Goal: Information Seeking & Learning: Learn about a topic

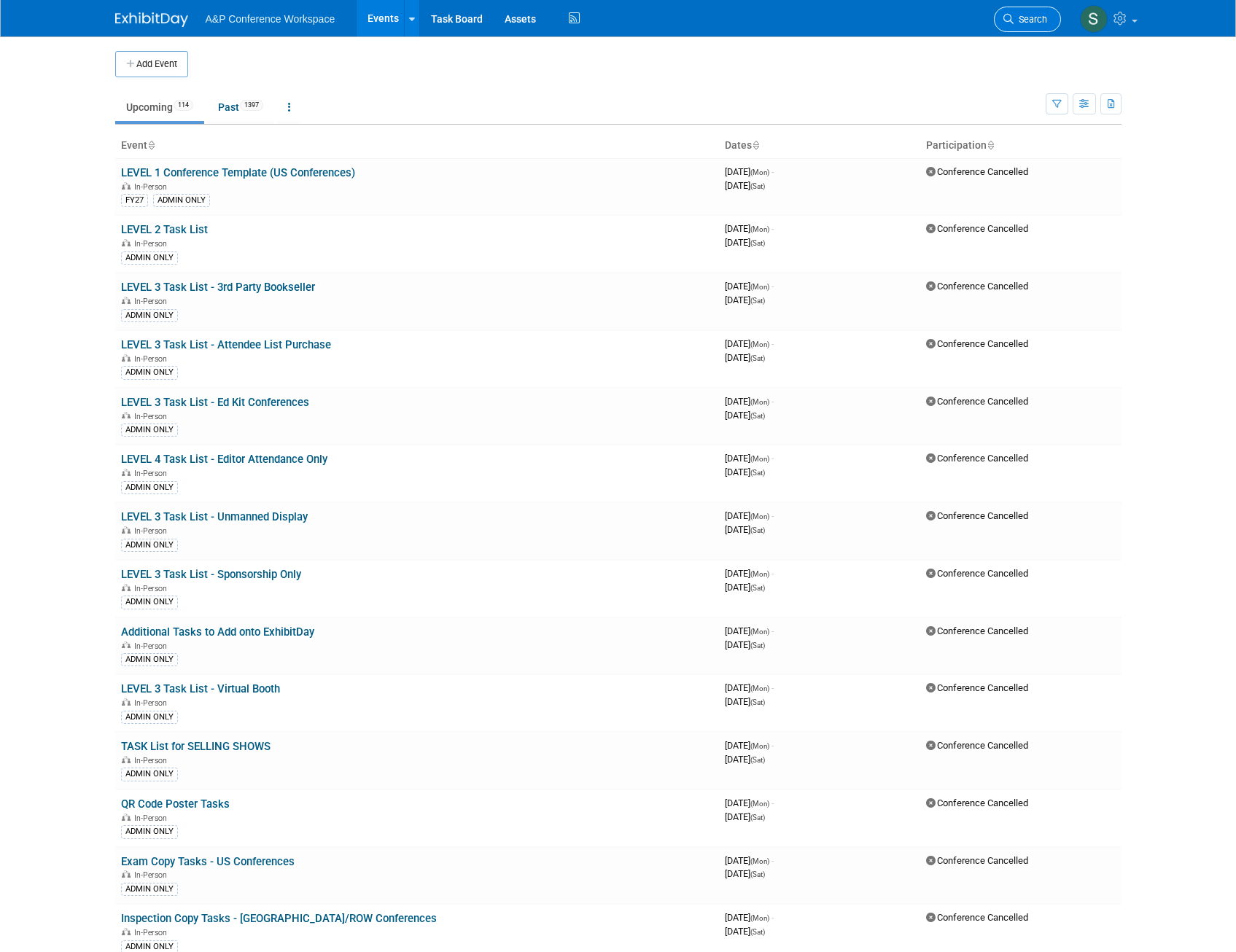
click at [1039, 20] on span "Search" at bounding box center [1030, 19] width 34 height 11
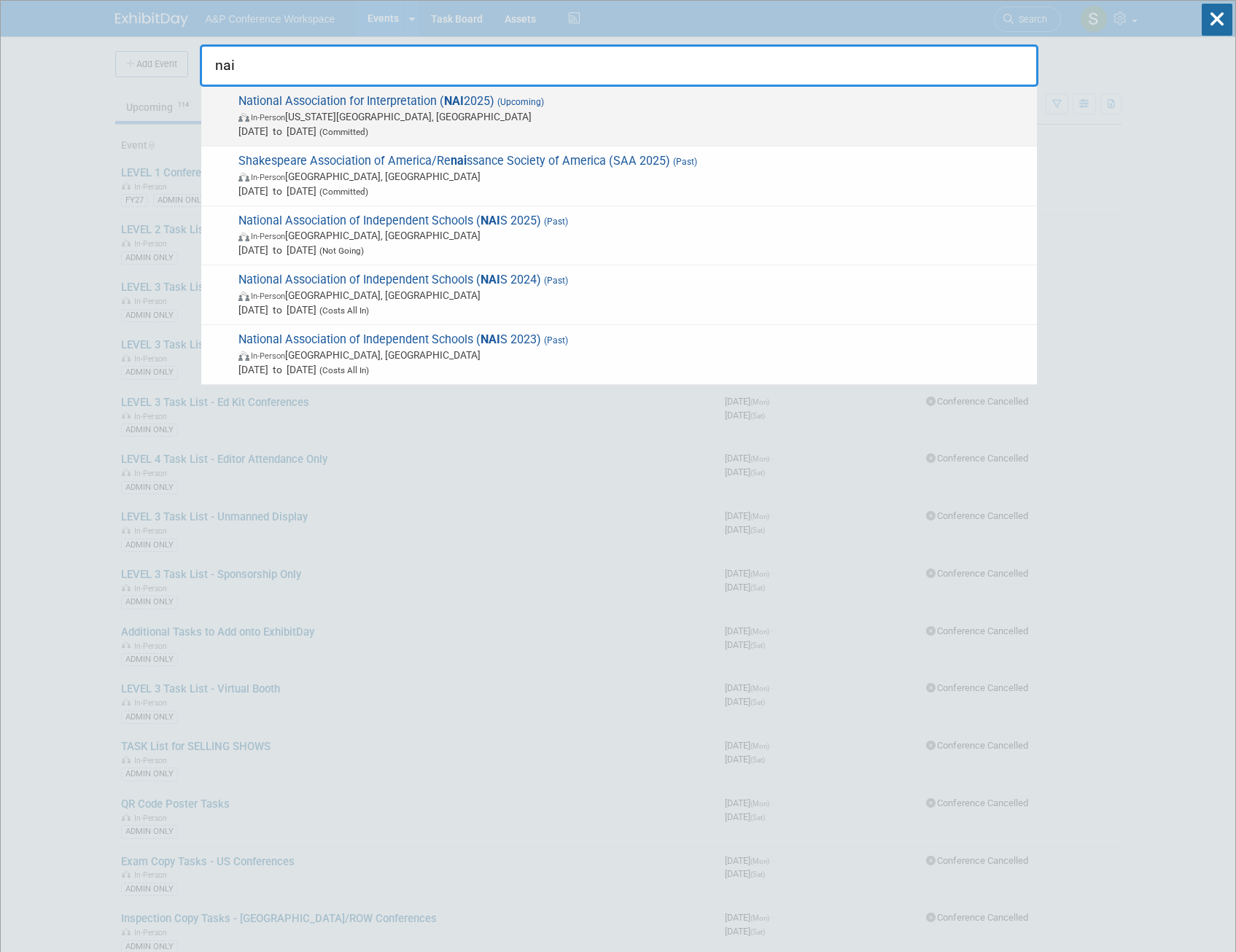
type input "nai"
click at [438, 106] on span "National Association for Interpretation ( NAI 2025) (Upcoming) In-Person Virgin…" at bounding box center [632, 116] width 796 height 44
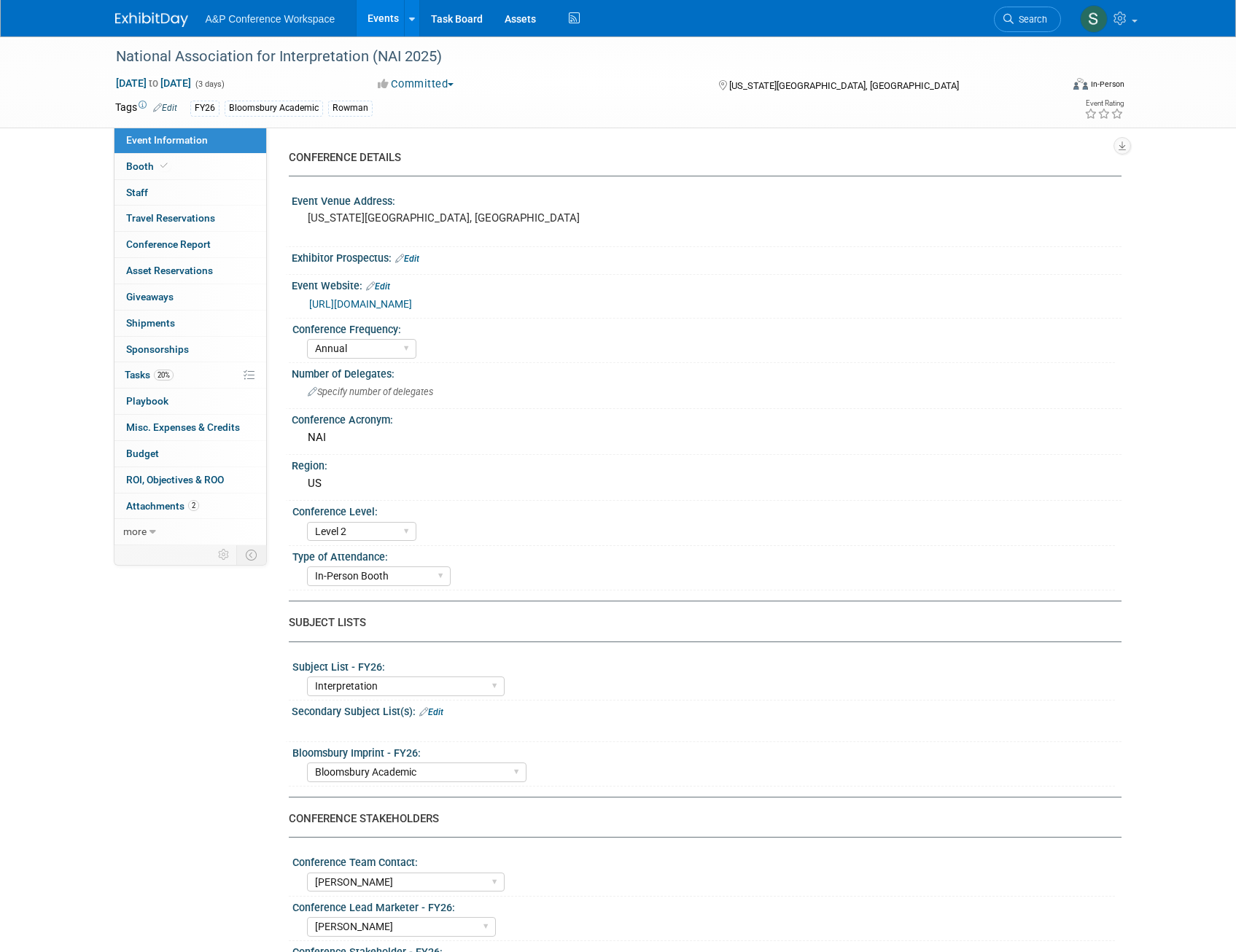
select select "Annual"
select select "Level 2"
select select "In-Person Booth"
select select "Interpretation"
select select "Bloomsbury Academic"
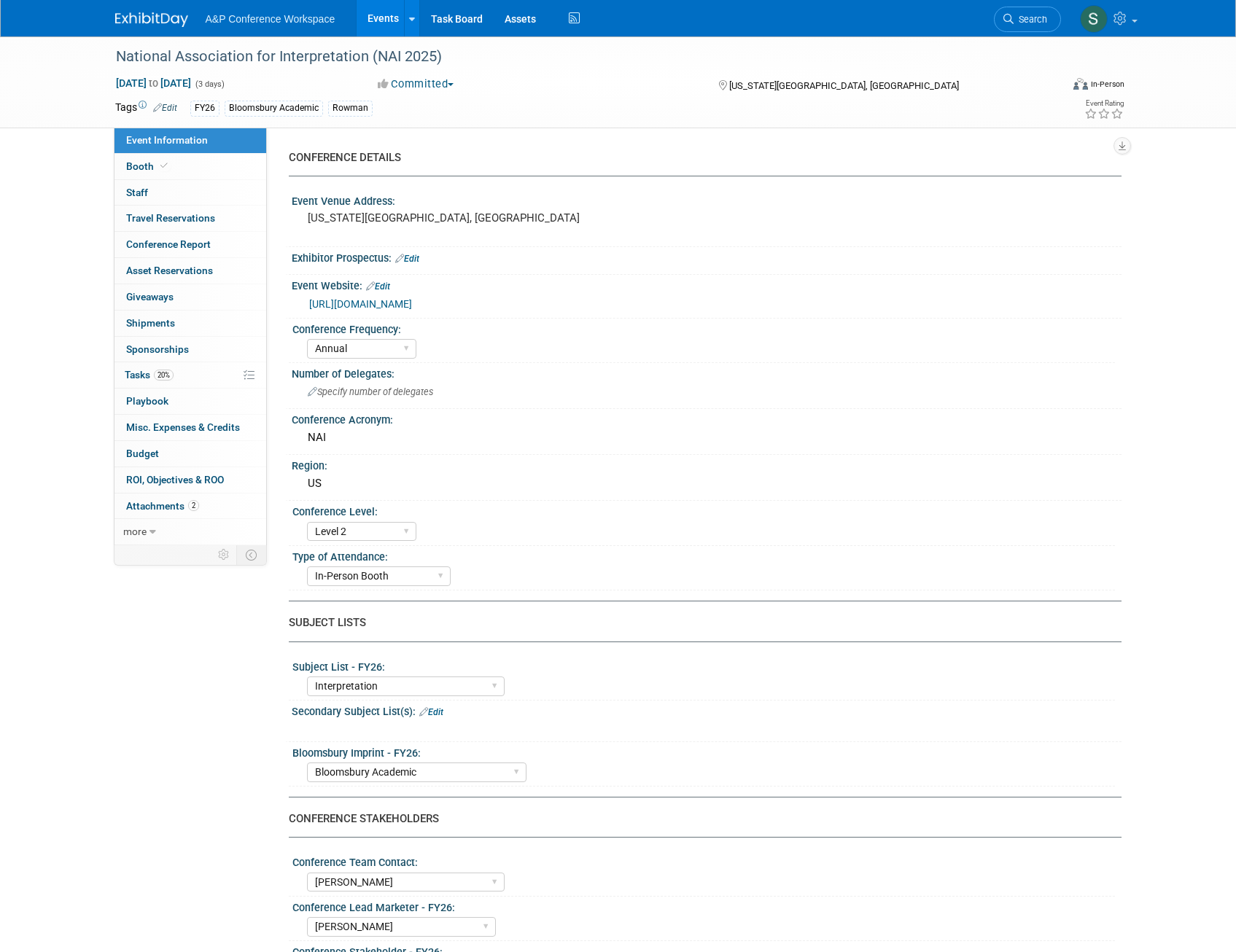
select select "[PERSON_NAME]"
select select "Brand/Subject Presence​"
click at [151, 381] on link "20% Tasks 20%" at bounding box center [190, 375] width 151 height 25
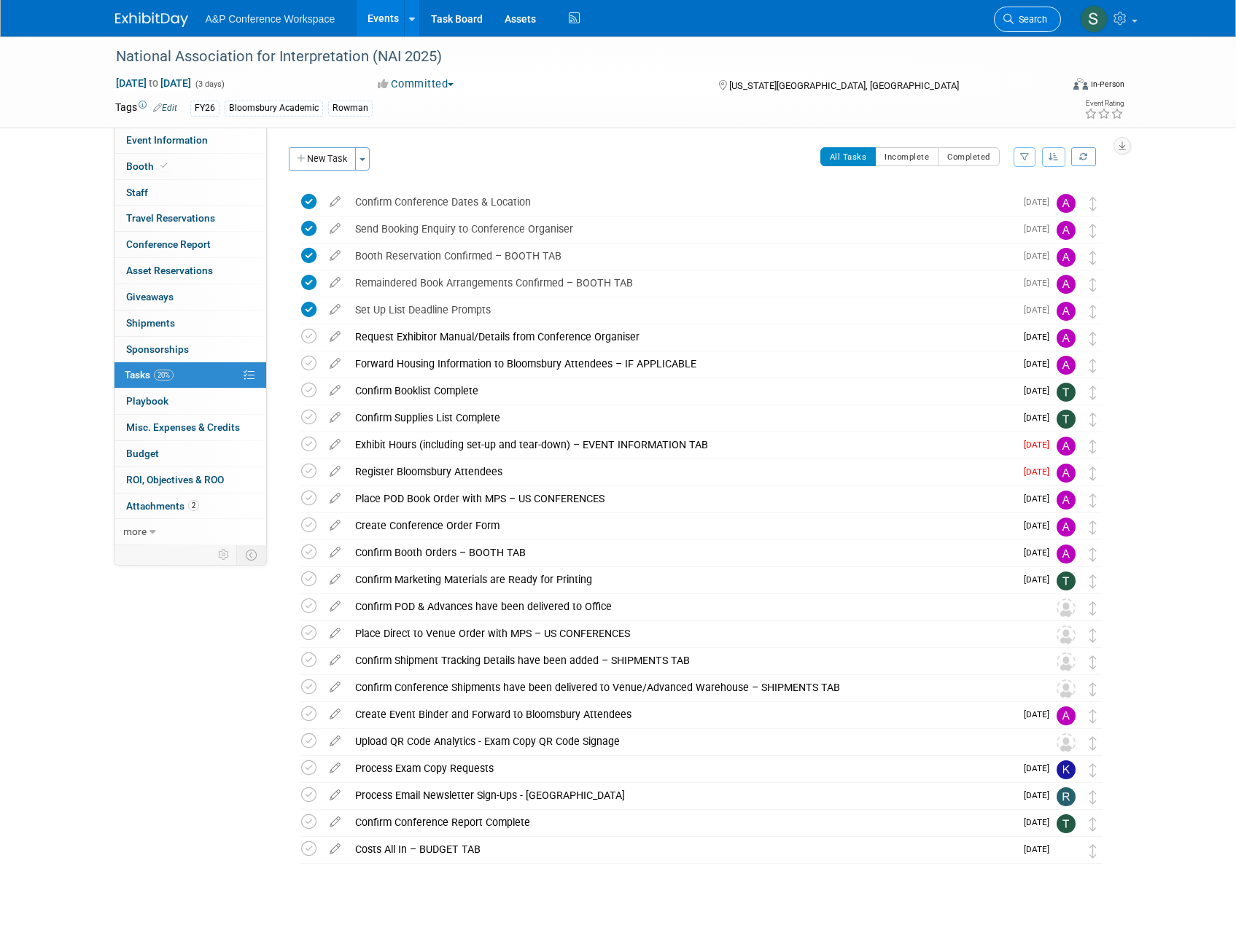
click at [1024, 16] on span "Search" at bounding box center [1030, 19] width 34 height 11
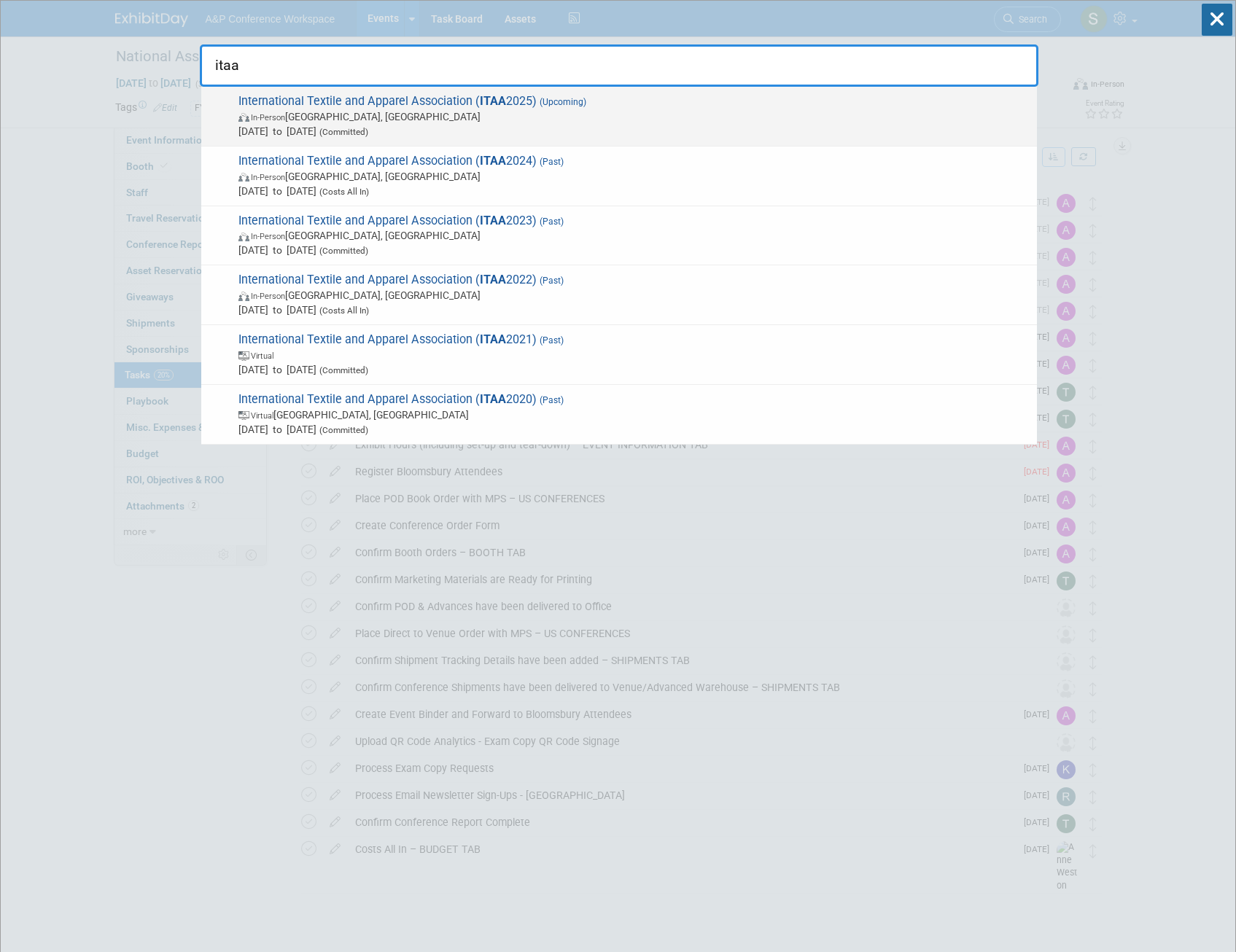
type input "itaa"
click at [520, 106] on span "International Textile and Apparel Association ( ITAA 2025) (Upcoming) In-Person…" at bounding box center [632, 116] width 796 height 44
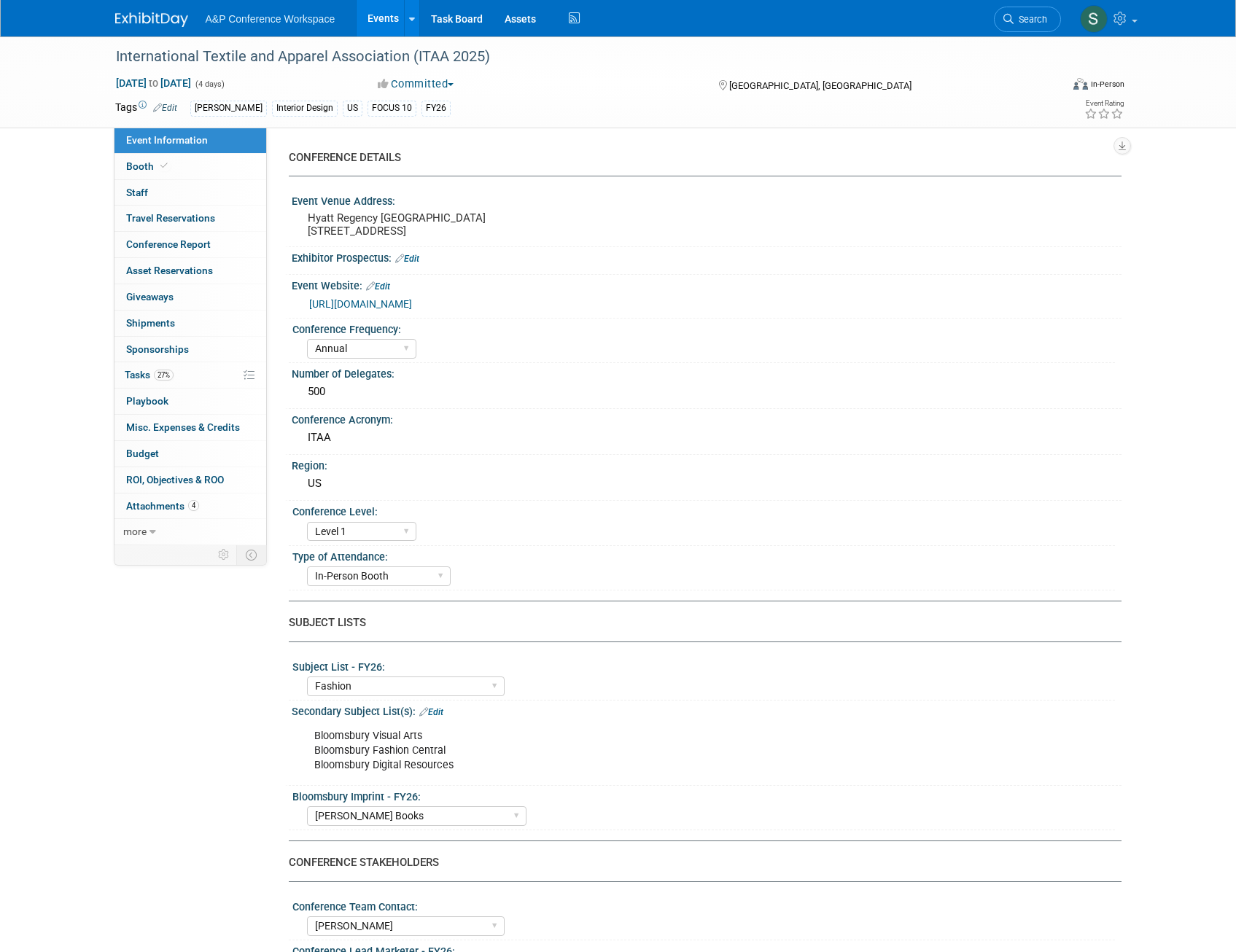
select select "Annual"
select select "Level 1"
select select "In-Person Booth"
select select "Fashion"
select select "[PERSON_NAME] Books"
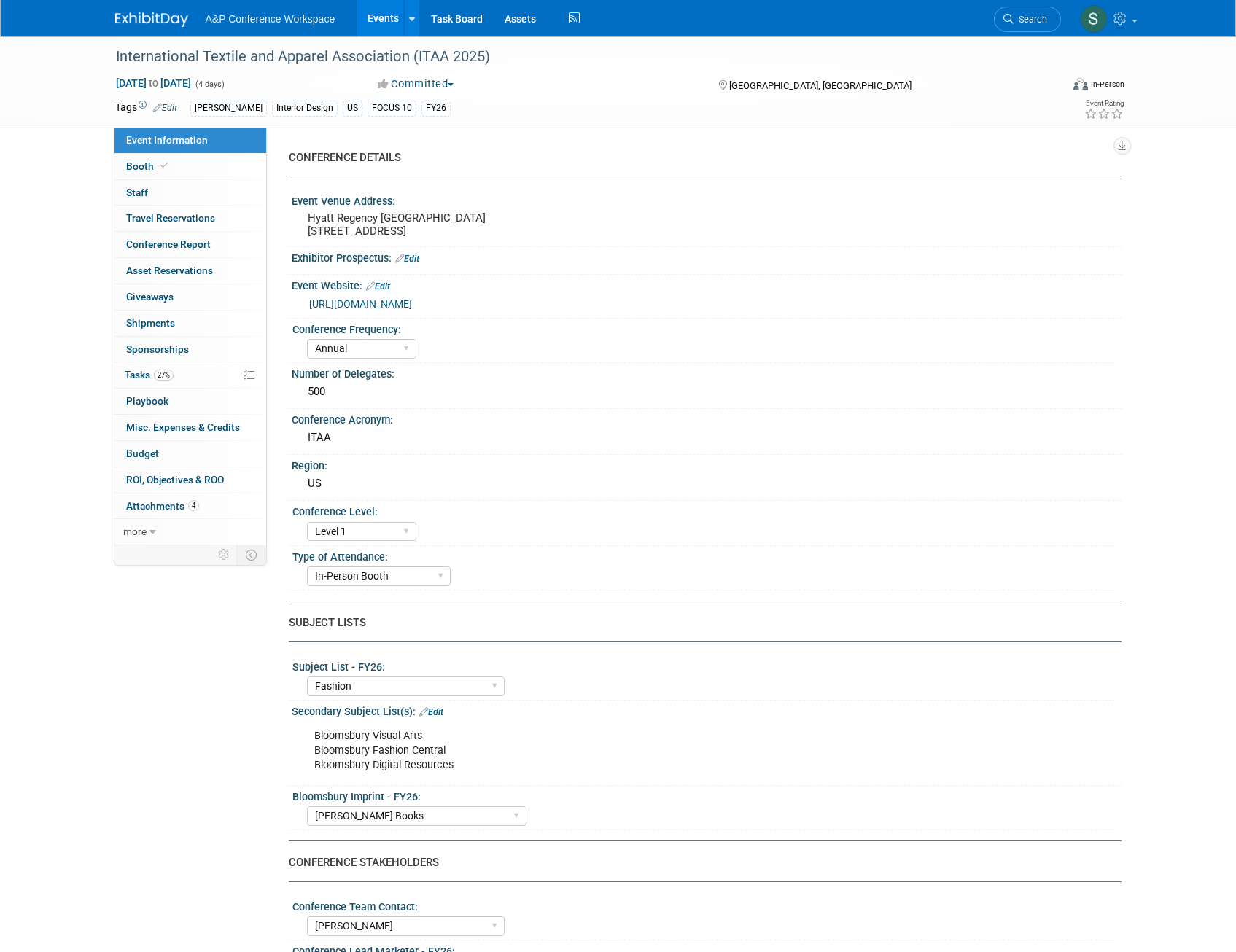
select select "Amanda Oney"
select select "Paige Papandrea"
select select "Katie Dean"
select select "Brand/Subject Presence​"
click at [157, 375] on span "27%" at bounding box center [164, 375] width 20 height 11
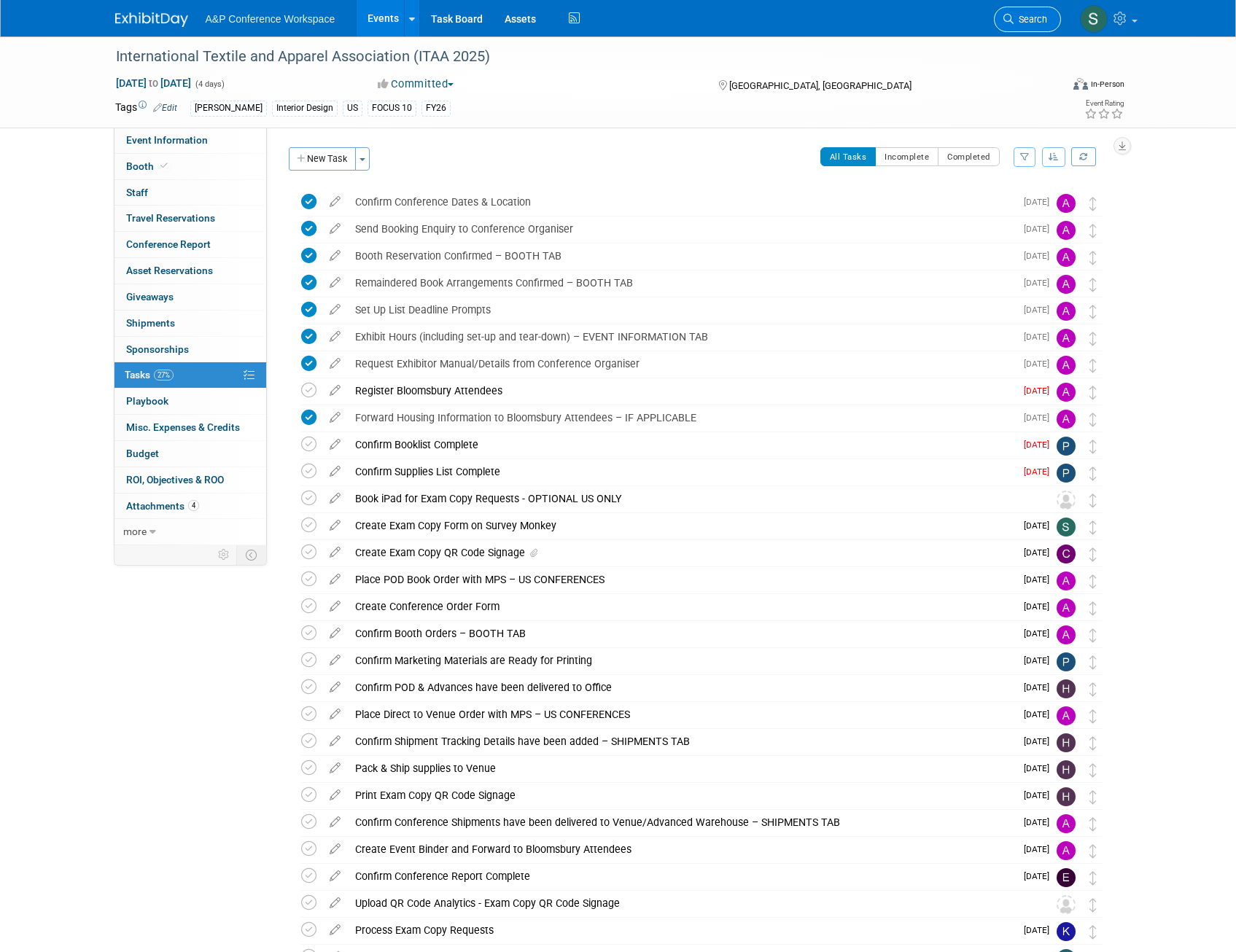
click at [1039, 7] on link "Search" at bounding box center [1027, 19] width 67 height 25
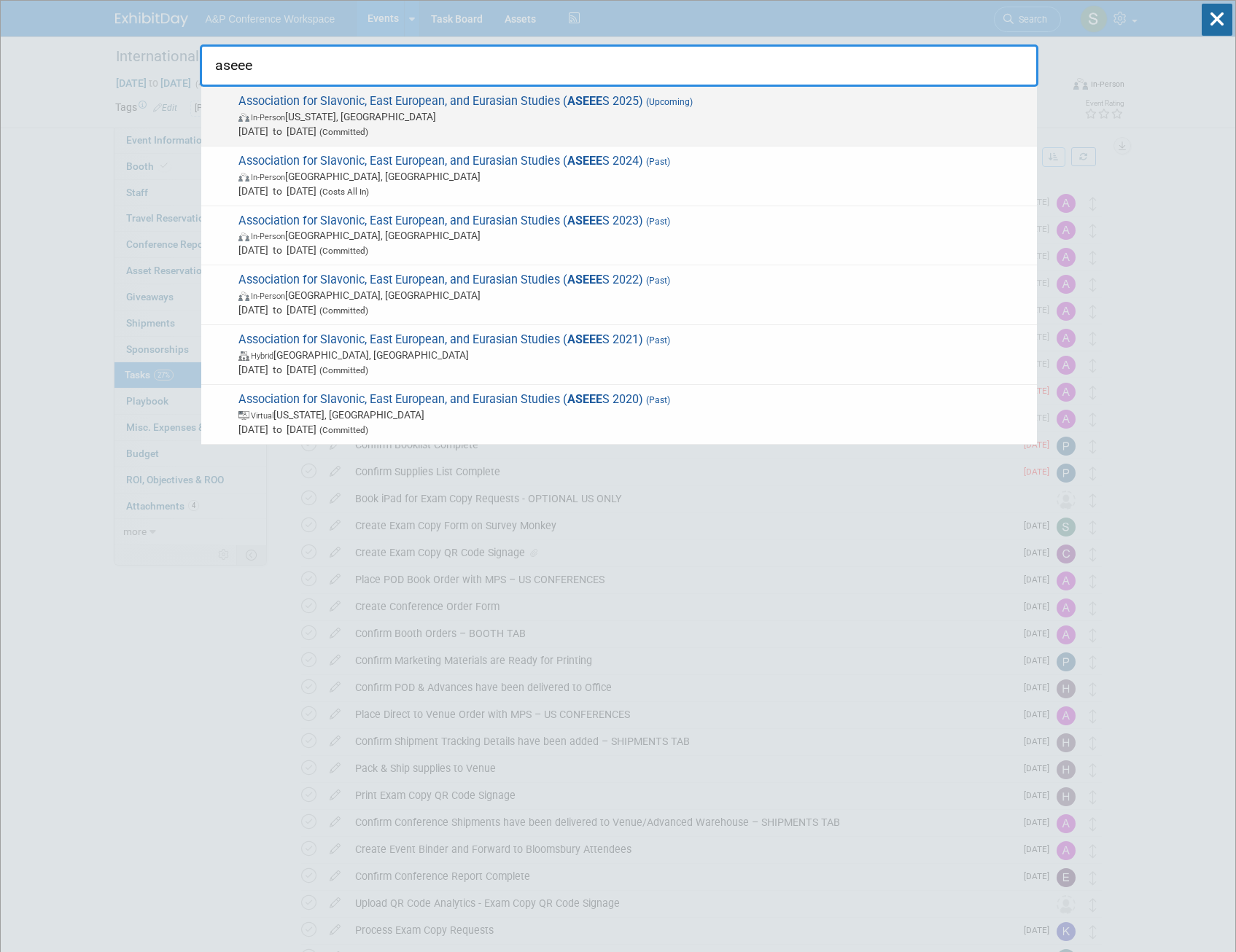
type input "aseee"
click at [628, 106] on span "Association for Slavonic, East European, and Eurasian Studies ( ASEEE S 2025) (…" at bounding box center [632, 116] width 796 height 44
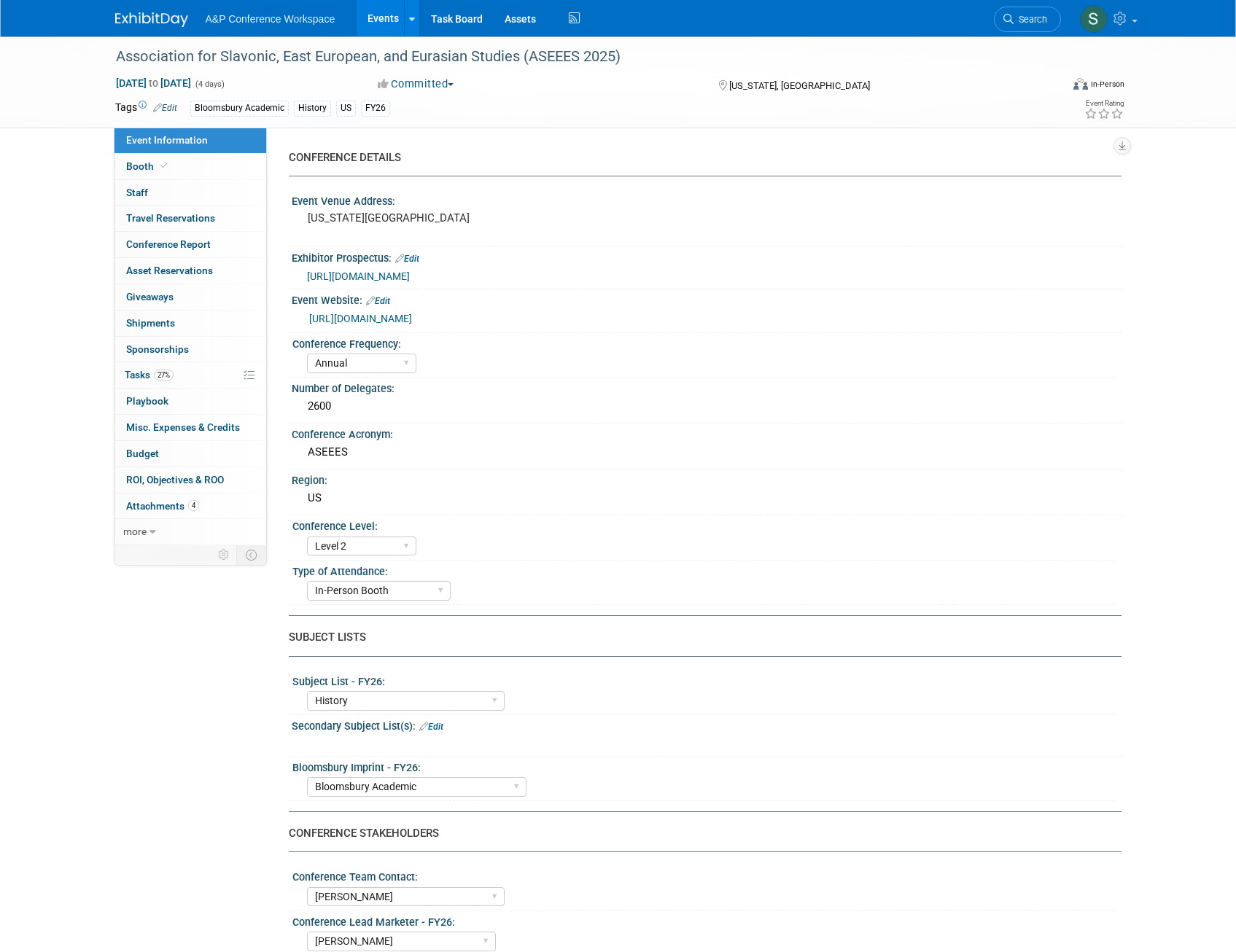
select select "Annual"
select select "Level 2"
select select "In-Person Booth"
select select "History"
select select "Bloomsbury Academic"
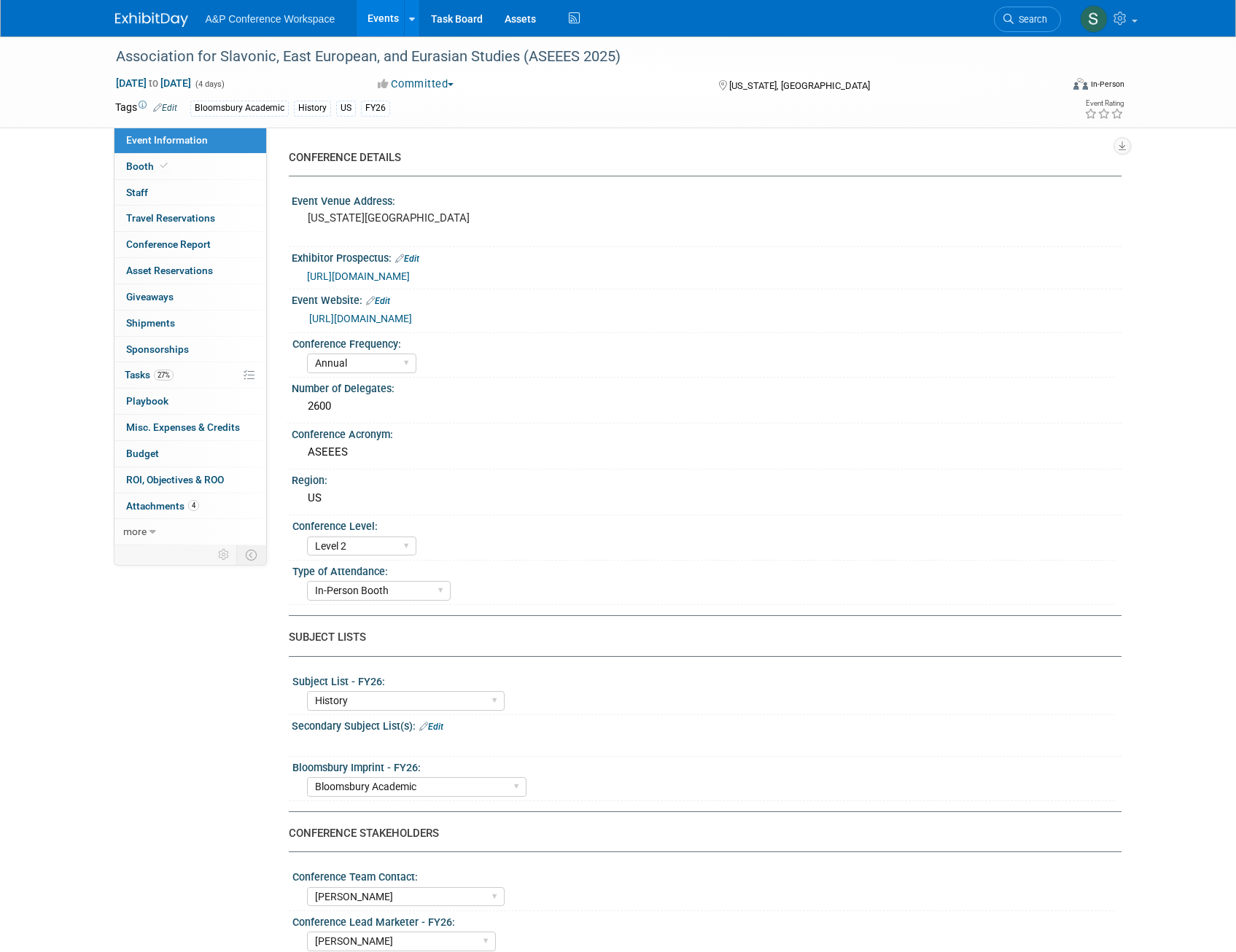
select select "[PERSON_NAME]"
select select "Networking/Commissioning"
click at [175, 368] on link "27% Tasks 27%" at bounding box center [190, 375] width 151 height 25
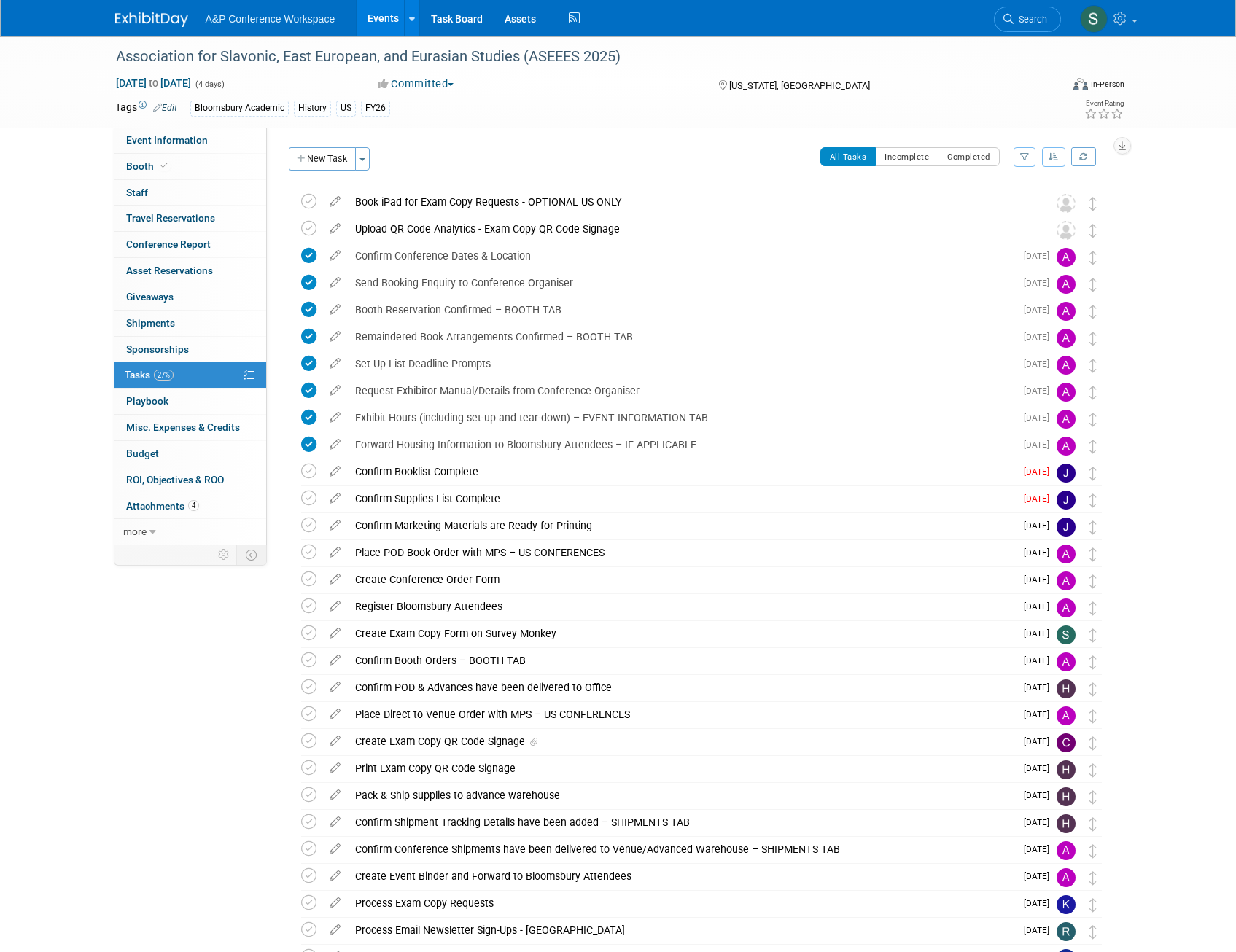
click at [160, 24] on img at bounding box center [151, 20] width 73 height 15
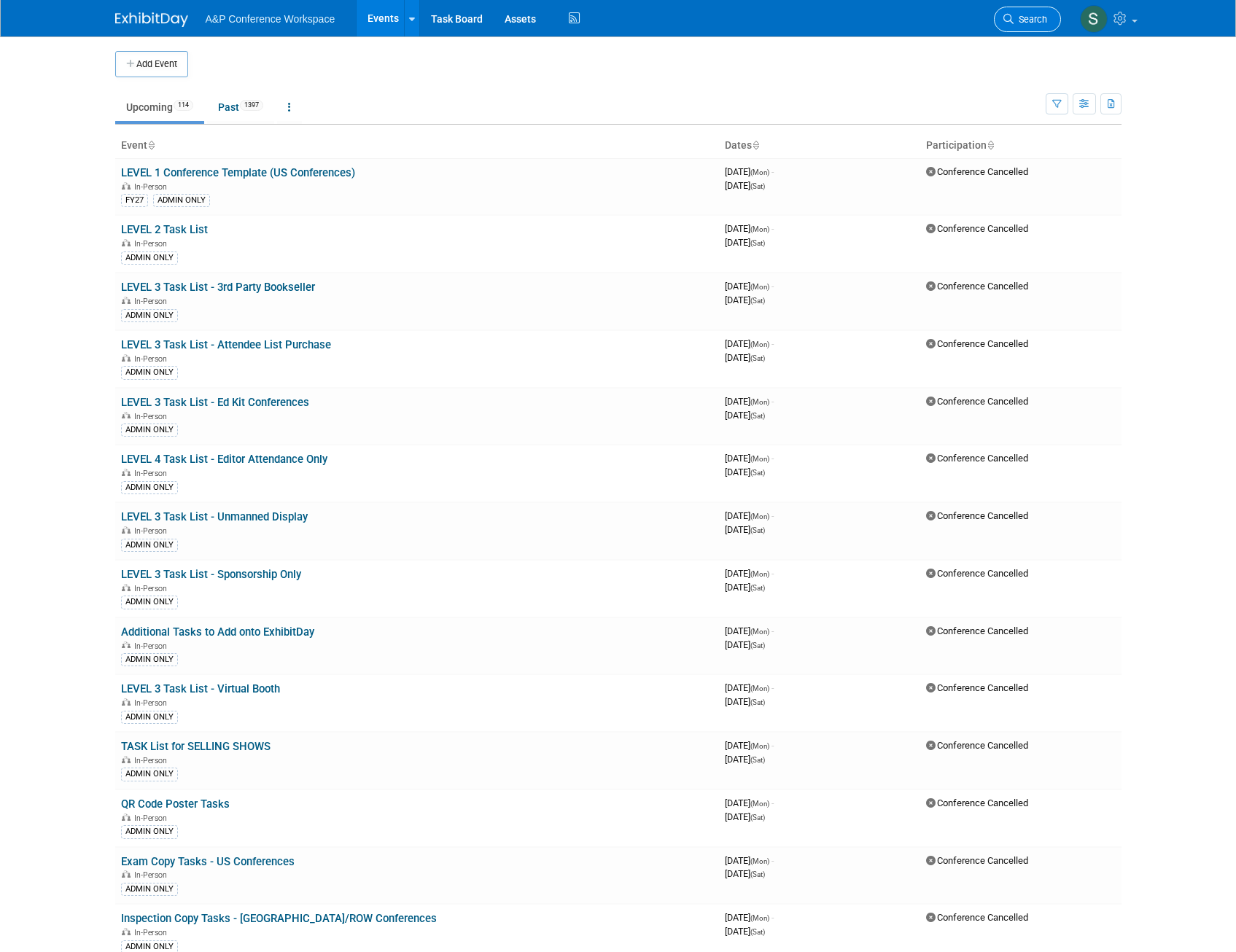
click at [1030, 20] on span "Search" at bounding box center [1030, 19] width 34 height 11
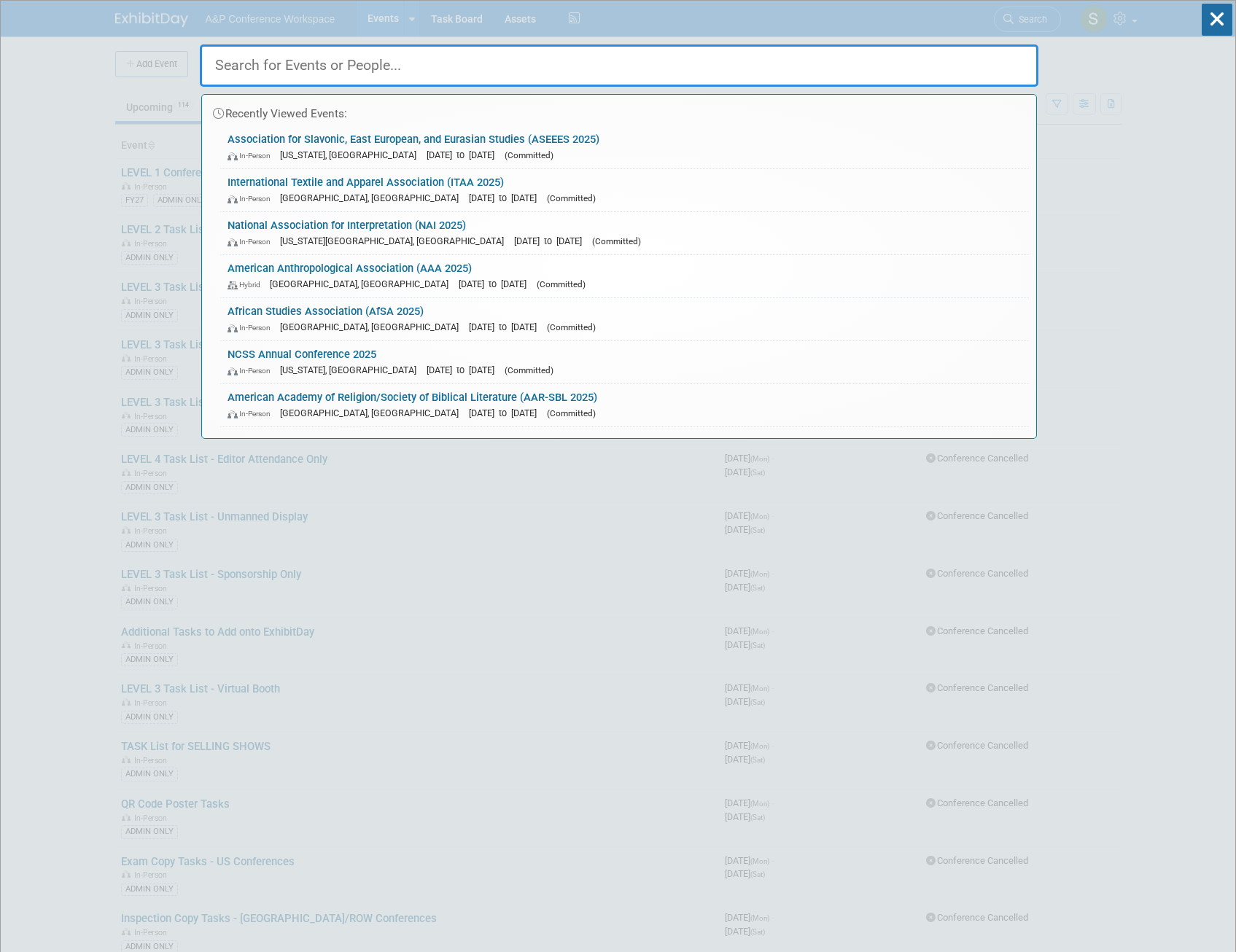
click at [606, 63] on input "text" at bounding box center [619, 65] width 838 height 43
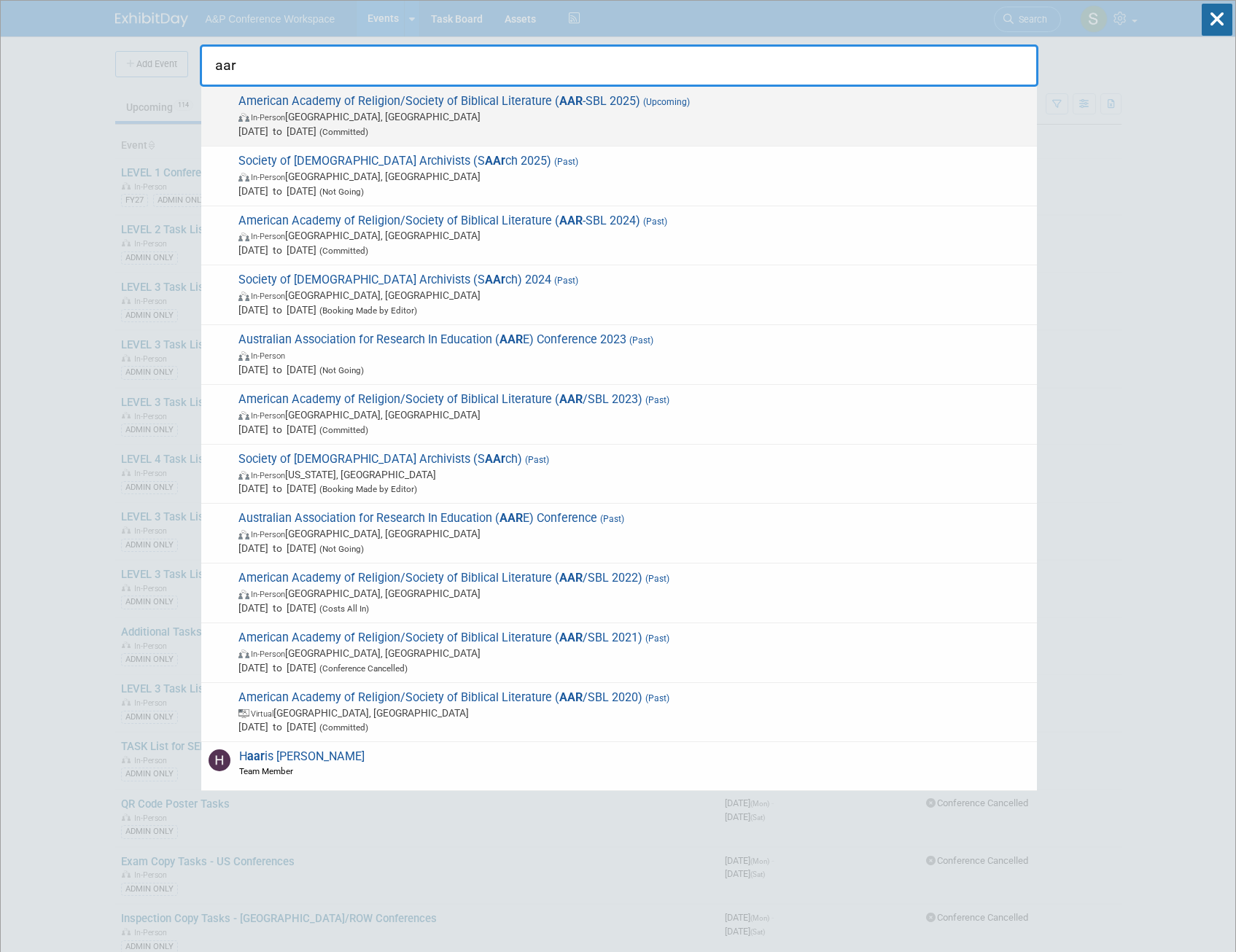
type input "aar"
click at [634, 117] on span "In-Person [GEOGRAPHIC_DATA], [GEOGRAPHIC_DATA]" at bounding box center [634, 117] width 792 height 15
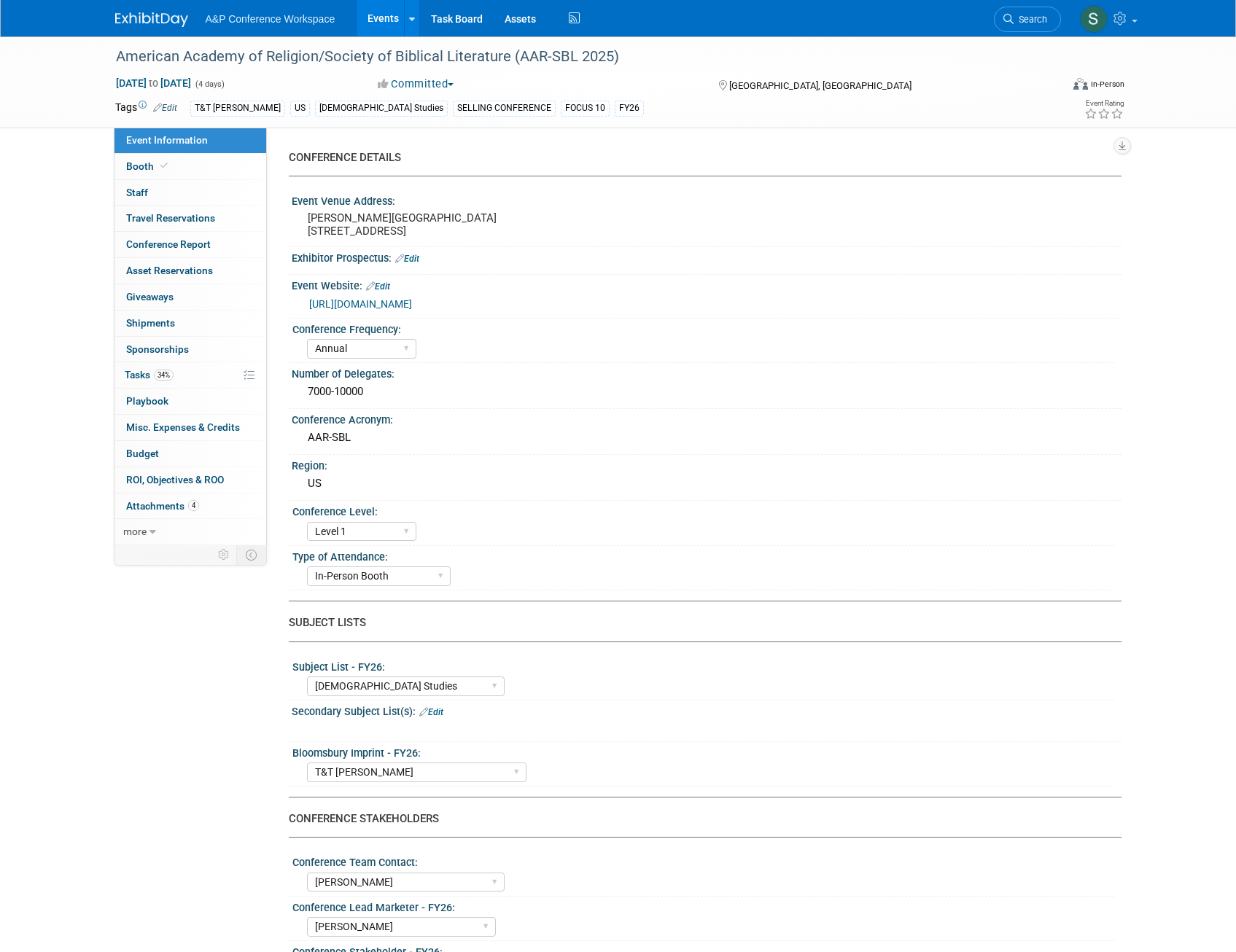
select select "Annual"
select select "Level 1"
select select "In-Person Booth"
select select "[DEMOGRAPHIC_DATA] Studies"
select select "T&T Clark"
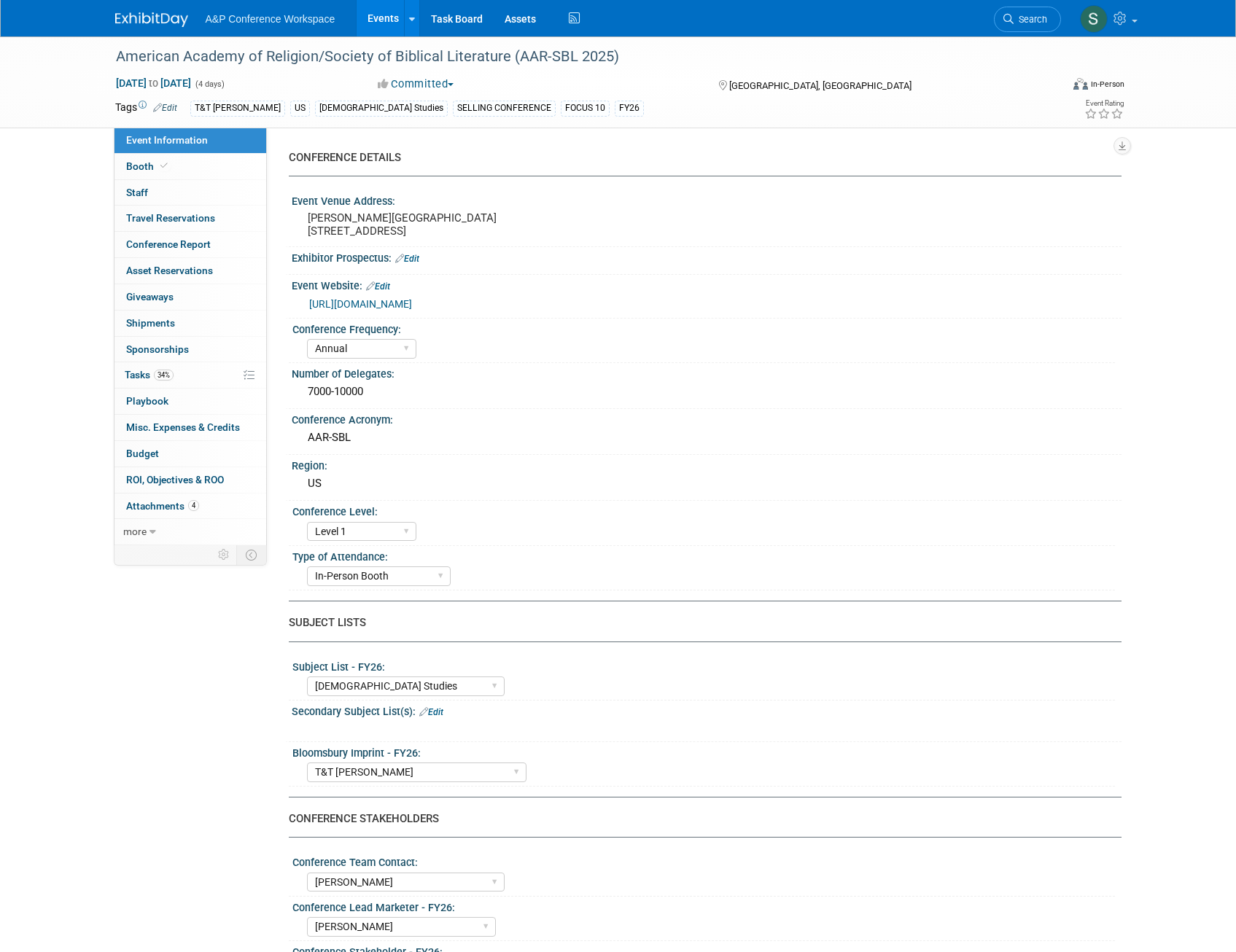
select select "Amanda Oney"
select select "Maria Rohde"
select select "Sophia Hettler"
select select "Networking/Commissioning"
click at [201, 376] on link "34% Tasks 34%" at bounding box center [190, 375] width 151 height 25
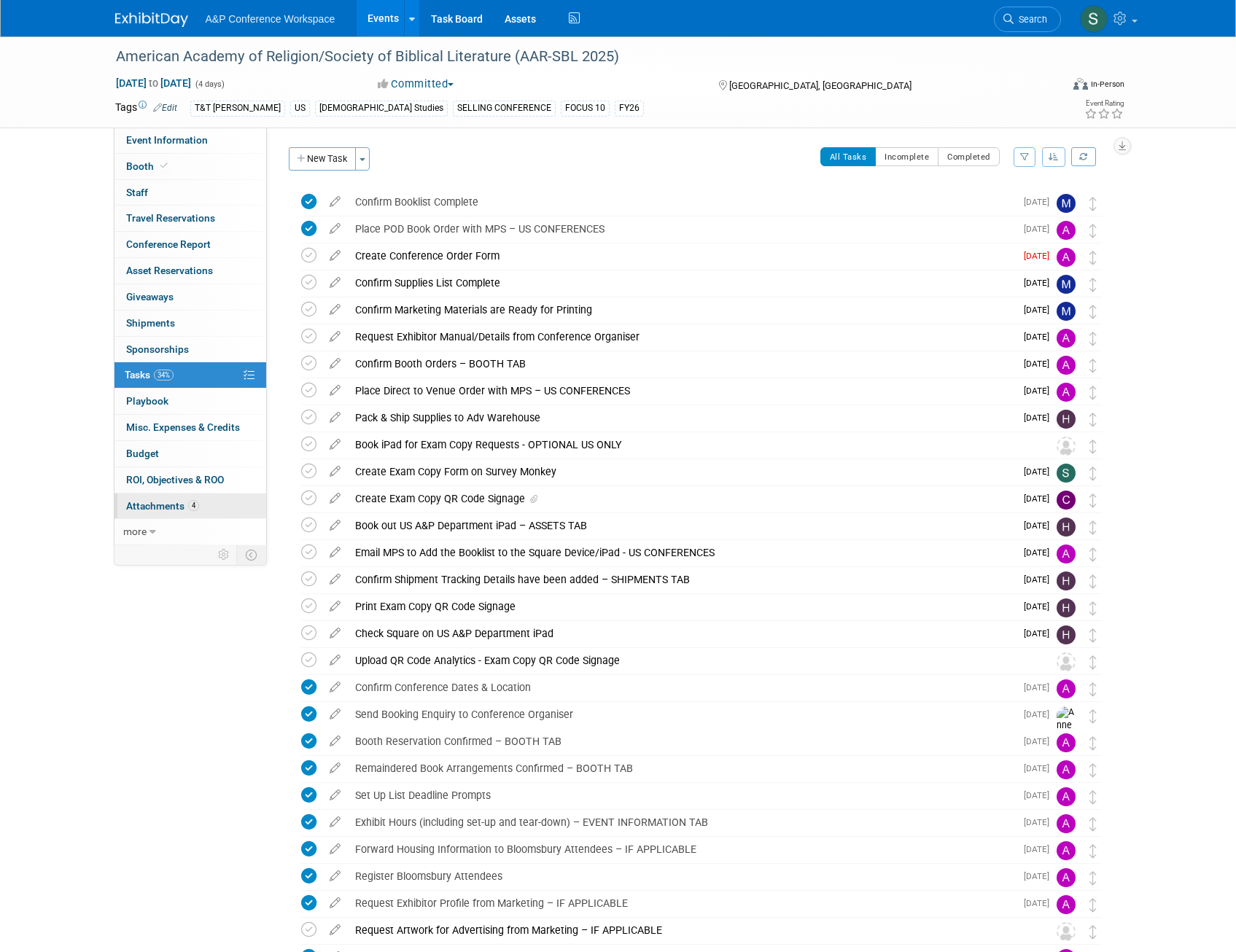
click at [165, 515] on link "4 Attachments 4" at bounding box center [190, 506] width 151 height 25
